Goal: Task Accomplishment & Management: Manage account settings

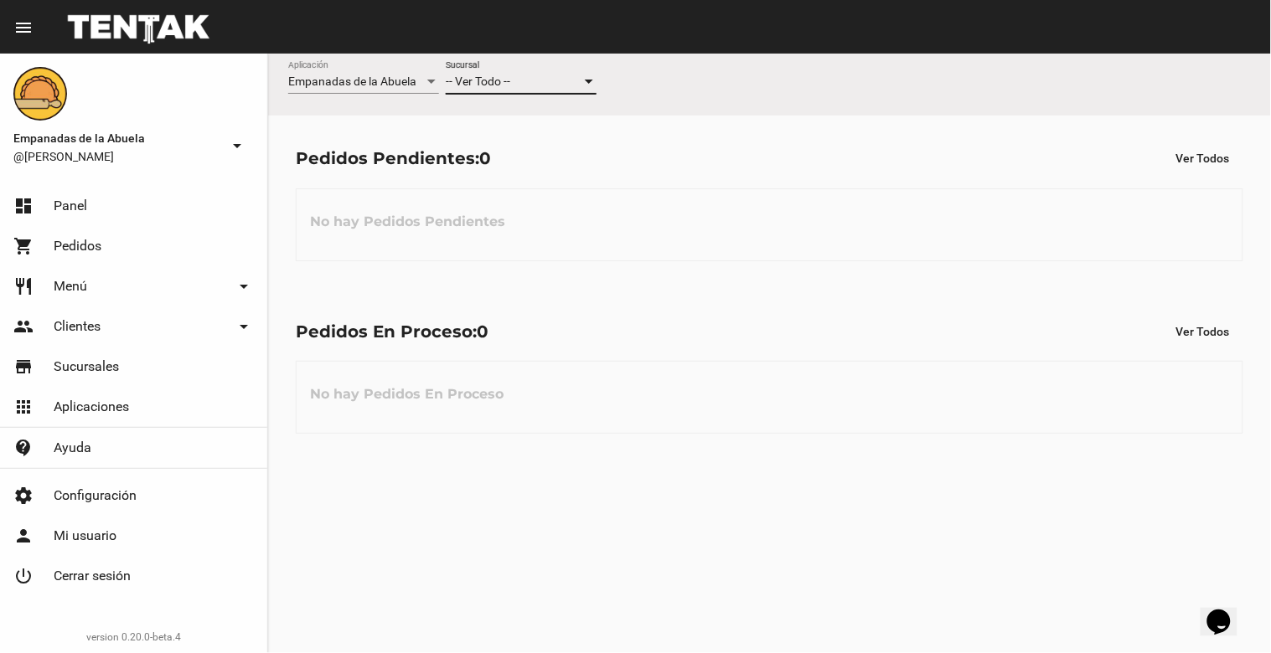
click at [596, 78] on div at bounding box center [588, 81] width 15 height 13
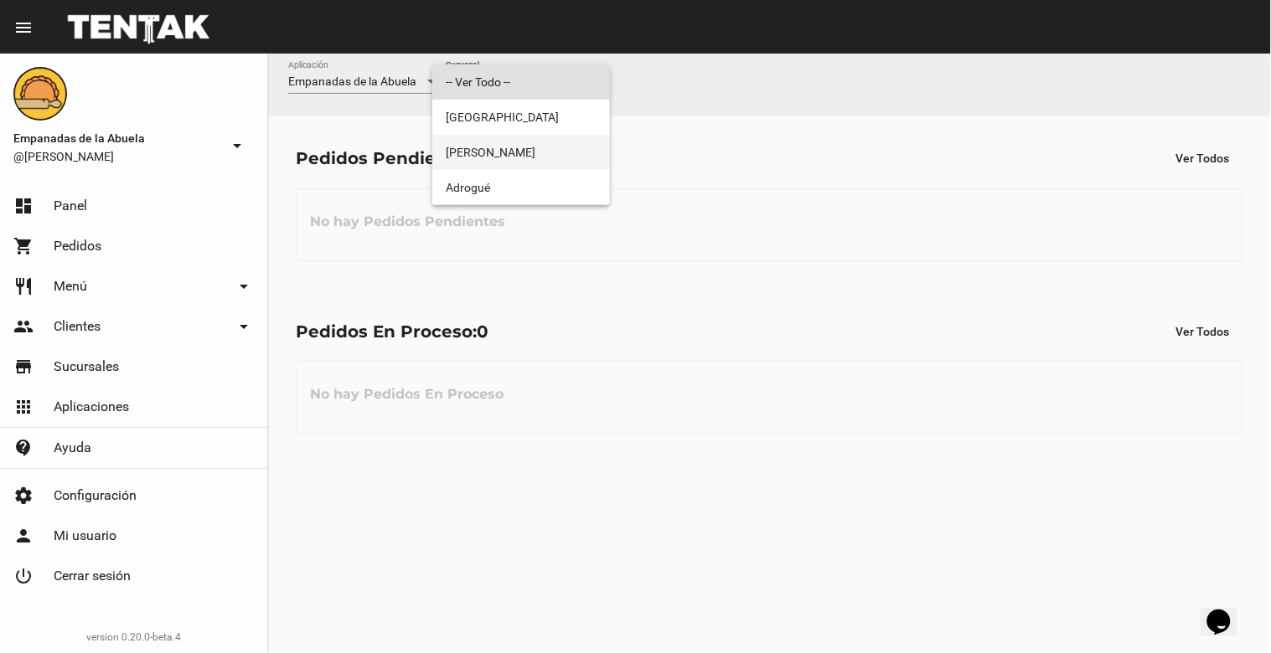
click at [579, 156] on span "[PERSON_NAME]" at bounding box center [521, 152] width 151 height 35
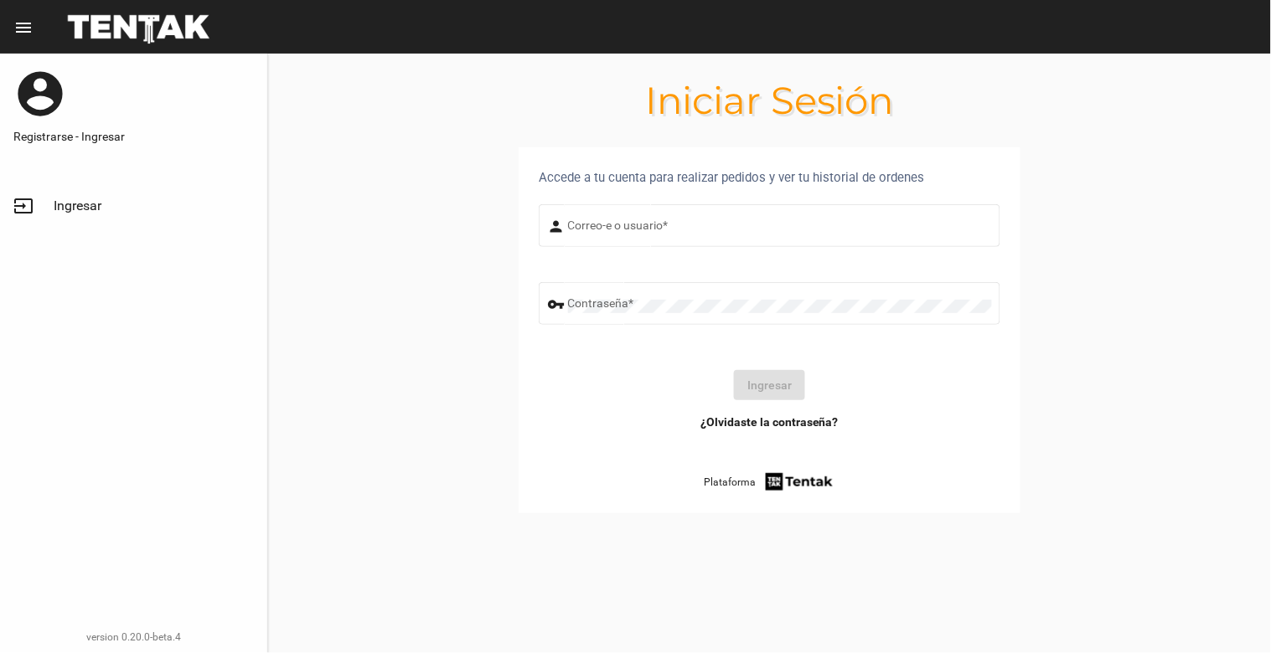
type input "[EMAIL_ADDRESS][DOMAIN_NAME]"
click at [738, 372] on button "Ingresar" at bounding box center [769, 385] width 71 height 30
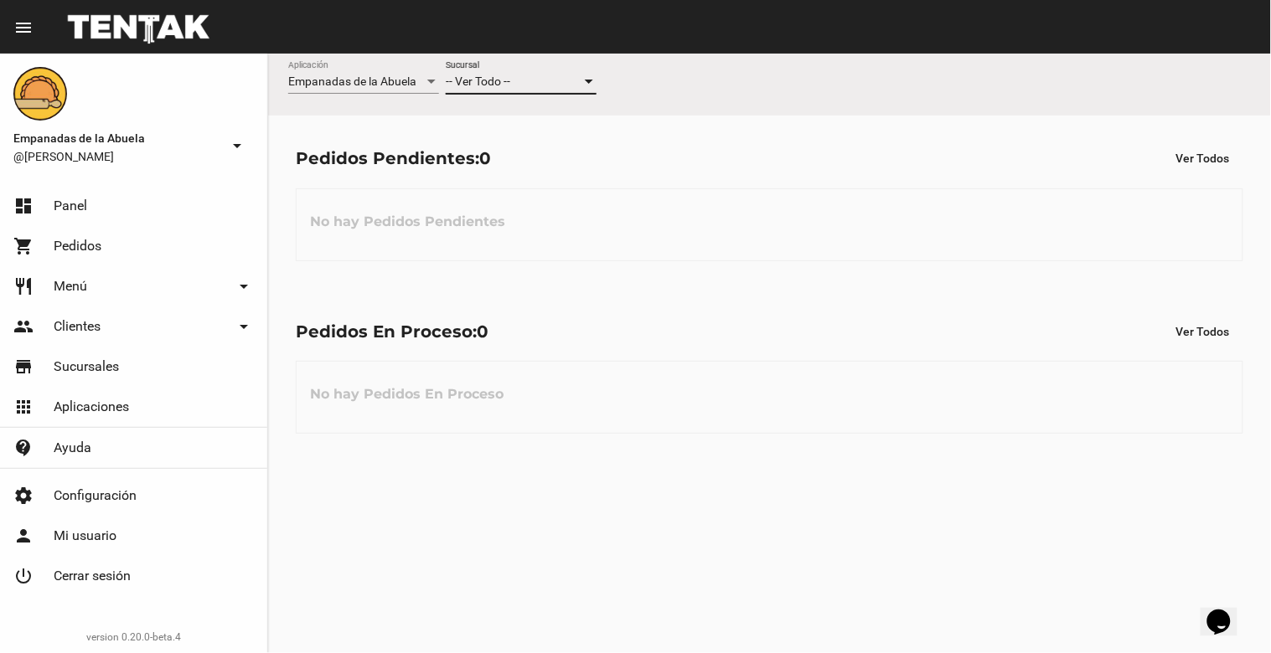
click at [588, 87] on div at bounding box center [588, 81] width 15 height 13
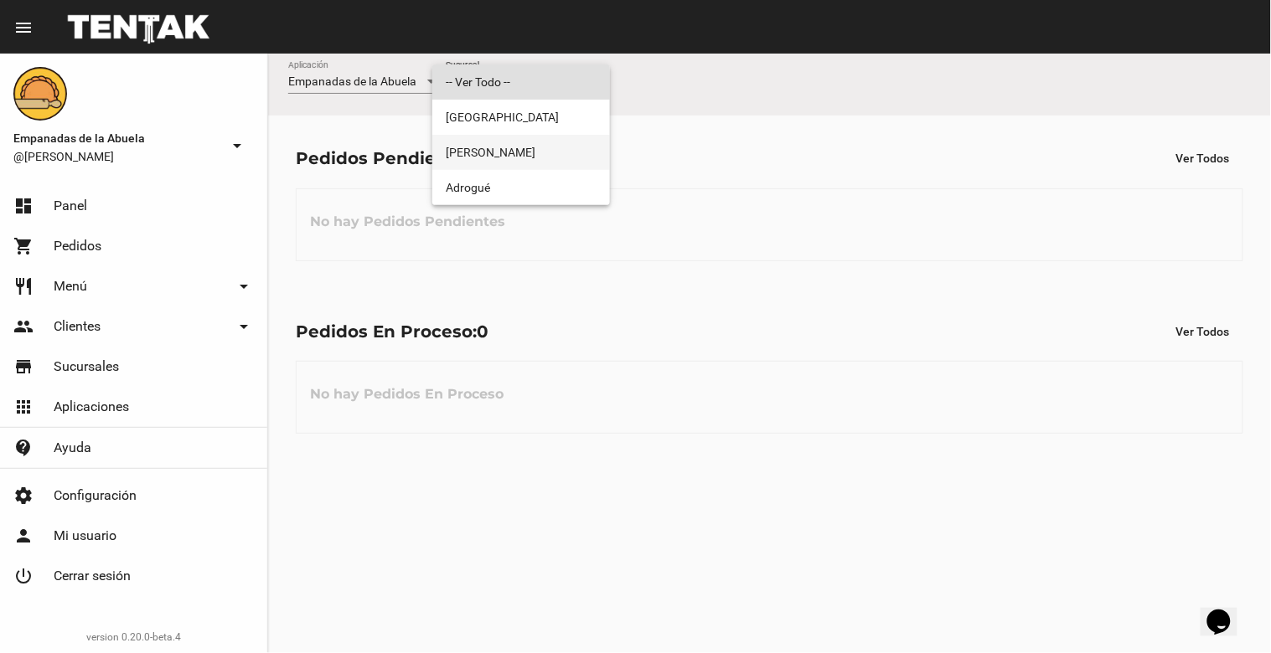
click at [582, 160] on span "[PERSON_NAME]" at bounding box center [521, 152] width 151 height 35
